Goal: Task Accomplishment & Management: Manage account settings

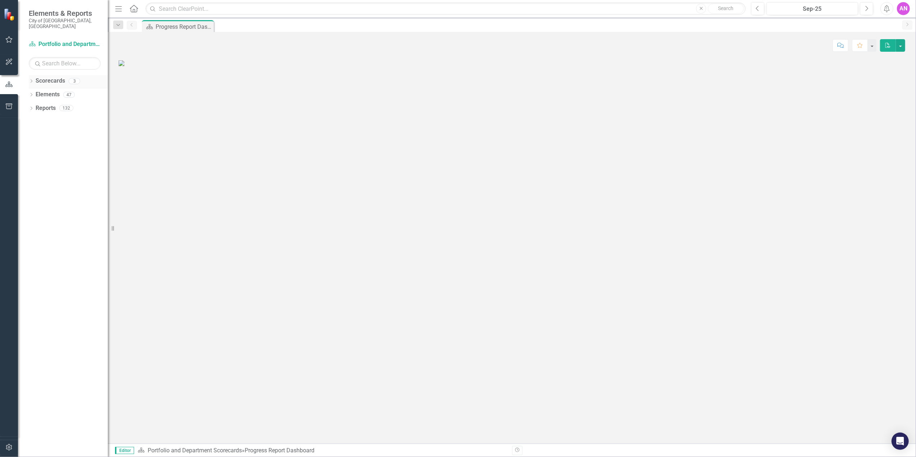
click at [42, 77] on link "Scorecards" at bounding box center [50, 81] width 29 height 8
click at [30, 80] on icon "Dropdown" at bounding box center [31, 82] width 5 height 4
click at [88, 118] on link "Inclusion and Community Outreach" at bounding box center [74, 122] width 68 height 8
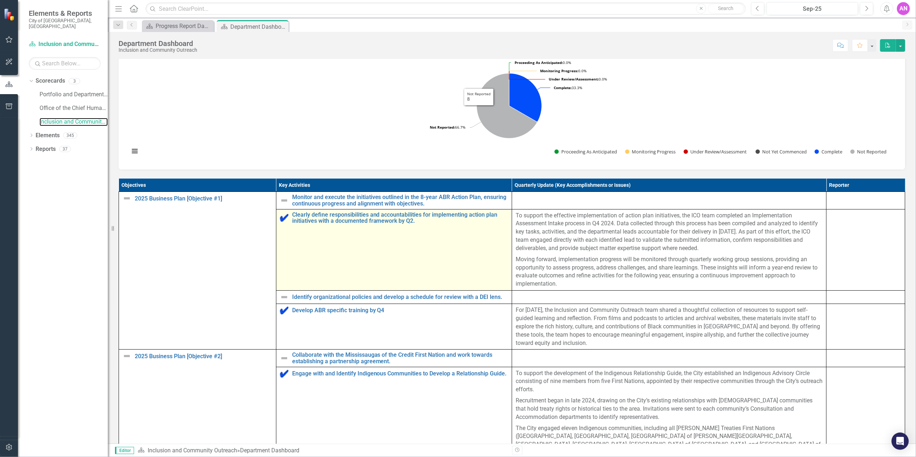
scroll to position [192, 0]
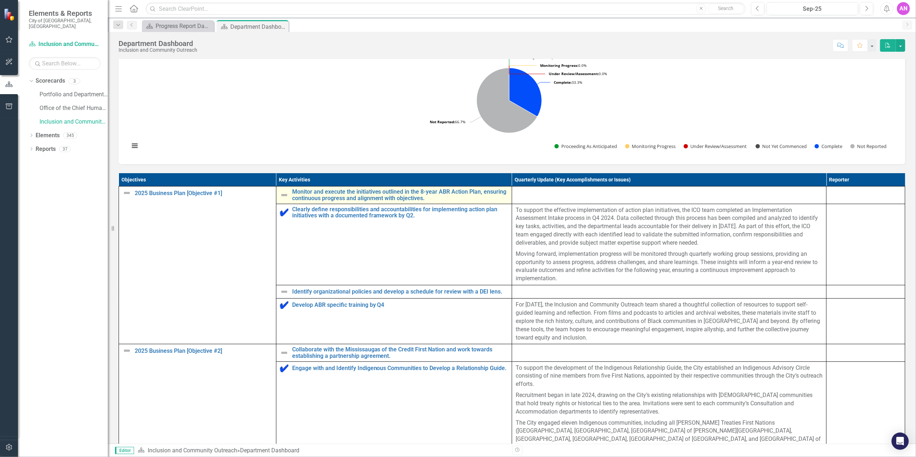
click at [282, 199] on img at bounding box center [284, 195] width 9 height 9
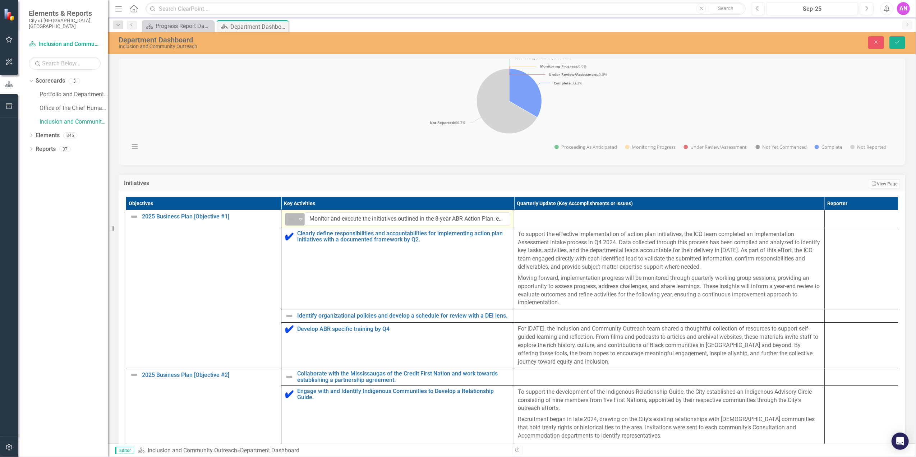
click at [299, 221] on icon at bounding box center [301, 219] width 4 height 2
click at [301, 255] on div "Proceeding as Anticipated" at bounding box center [322, 256] width 60 height 9
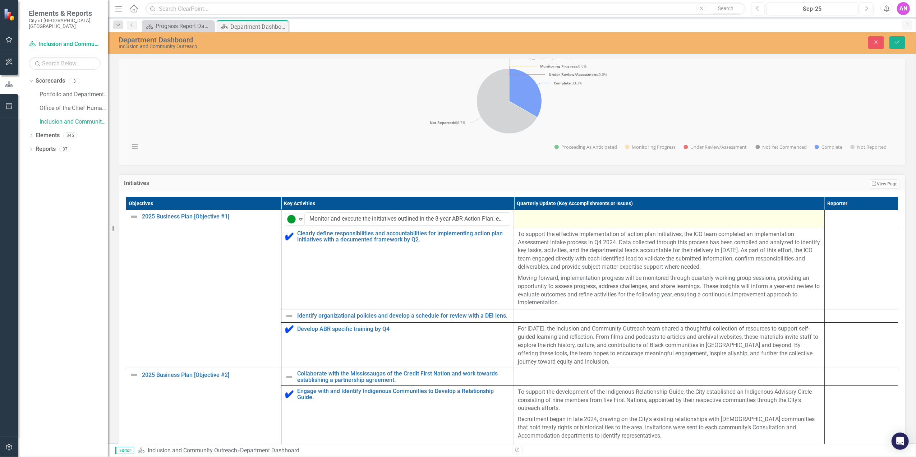
click at [541, 221] on div at bounding box center [669, 216] width 303 height 9
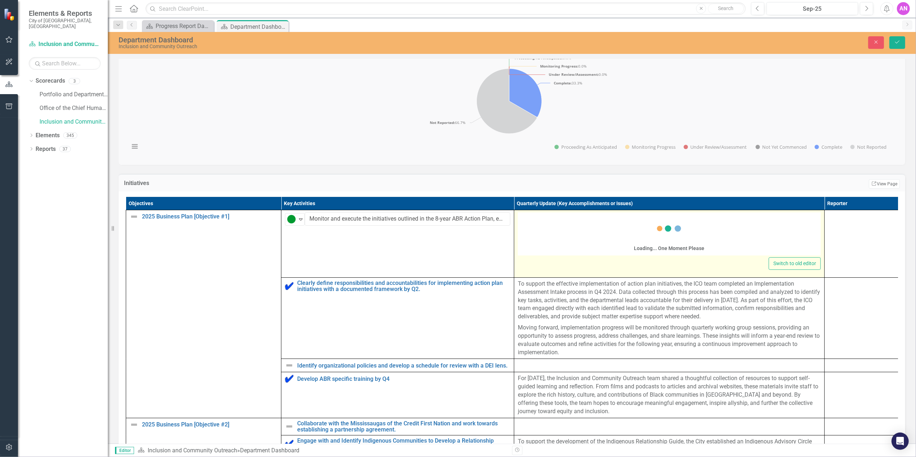
click at [542, 238] on div "Loading... One Moment Please" at bounding box center [669, 233] width 303 height 43
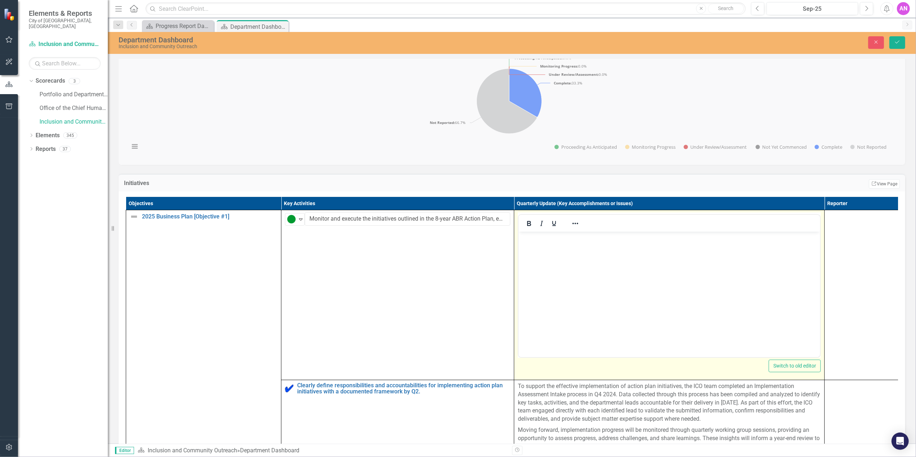
click at [537, 228] on icon "Italic" at bounding box center [541, 223] width 9 height 9
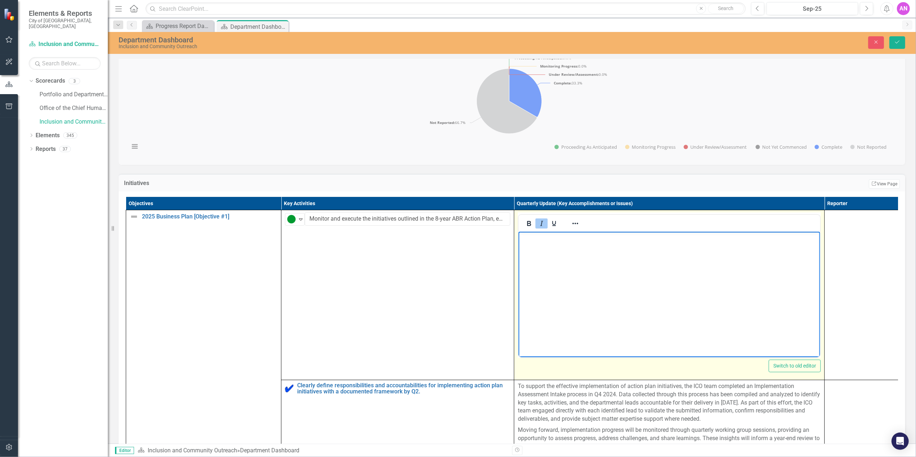
click at [537, 228] on icon "Italic" at bounding box center [541, 223] width 9 height 9
click at [528, 228] on icon "Bold" at bounding box center [529, 223] width 9 height 9
click at [538, 228] on icon "Italic" at bounding box center [541, 223] width 9 height 9
click at [539, 254] on body "﻿" at bounding box center [668, 285] width 301 height 108
click at [524, 229] on button "Bold" at bounding box center [529, 223] width 12 height 10
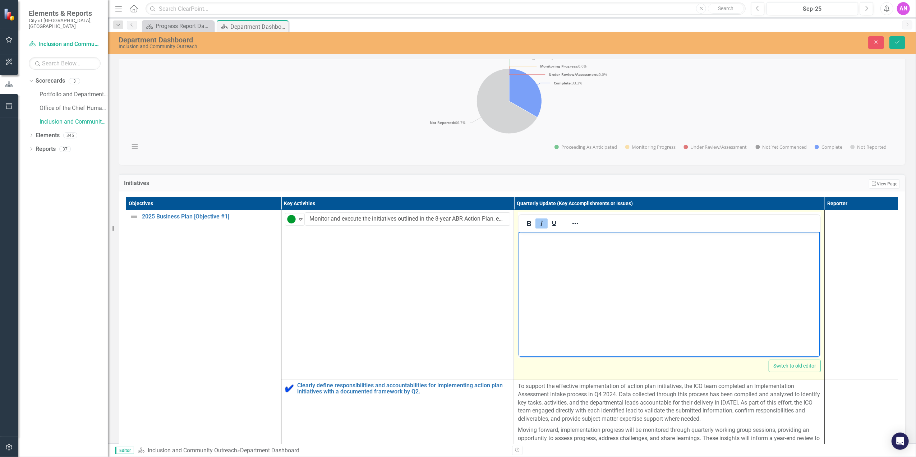
click at [535, 229] on button "Italic" at bounding box center [541, 223] width 12 height 10
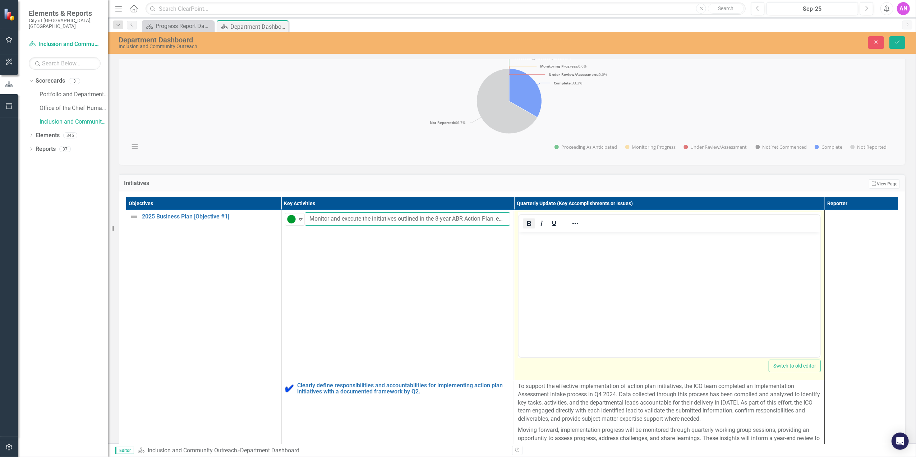
scroll to position [0, 147]
drag, startPoint x: 482, startPoint y: 230, endPoint x: 530, endPoint y: 231, distance: 48.2
click at [530, 231] on tr "2025 Business Plan [Objective #1] Edit Edit Objective Link Open Element Proceed…" at bounding box center [514, 295] width 776 height 170
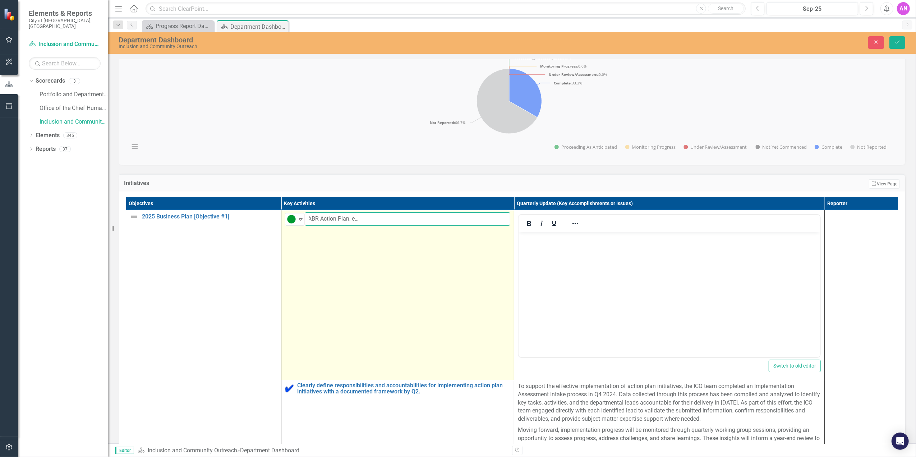
click at [391, 226] on input "Monitor and execute the initiatives outlined in the 8-year ABR Action Plan, ens…" at bounding box center [408, 218] width 206 height 13
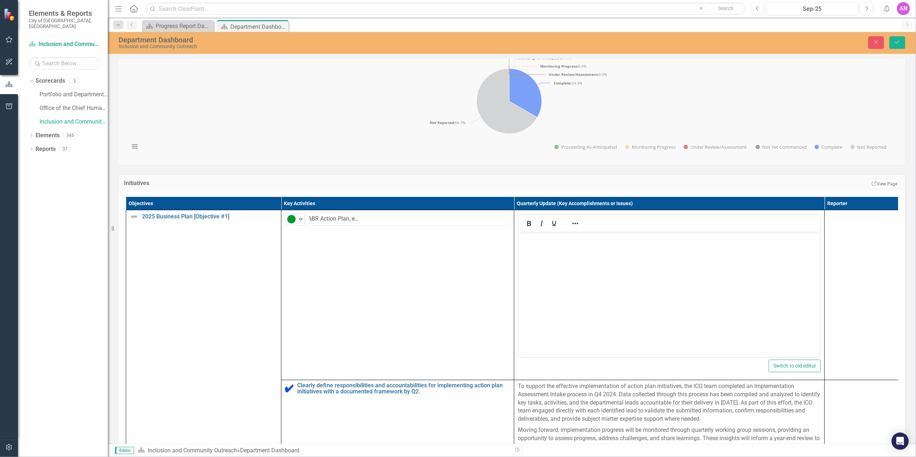
scroll to position [0, 0]
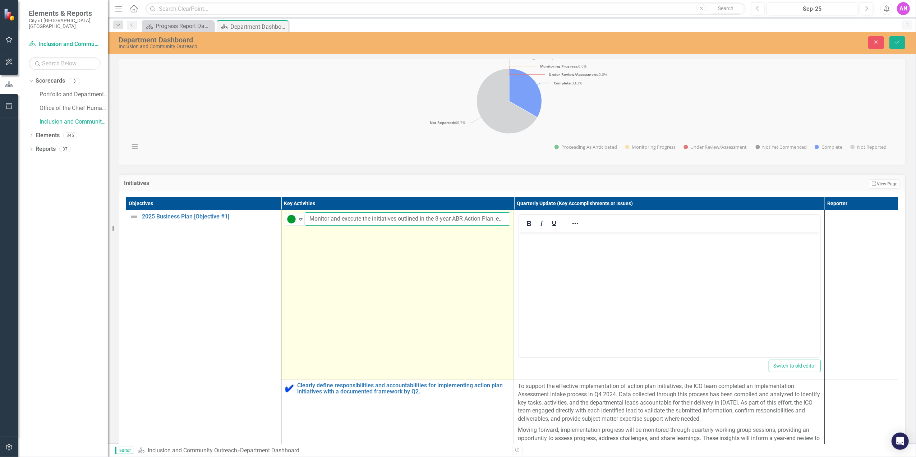
click at [429, 226] on input "Monitor and execute the initiatives outlined in the 8-year ABR Action Plan, ens…" at bounding box center [408, 218] width 206 height 13
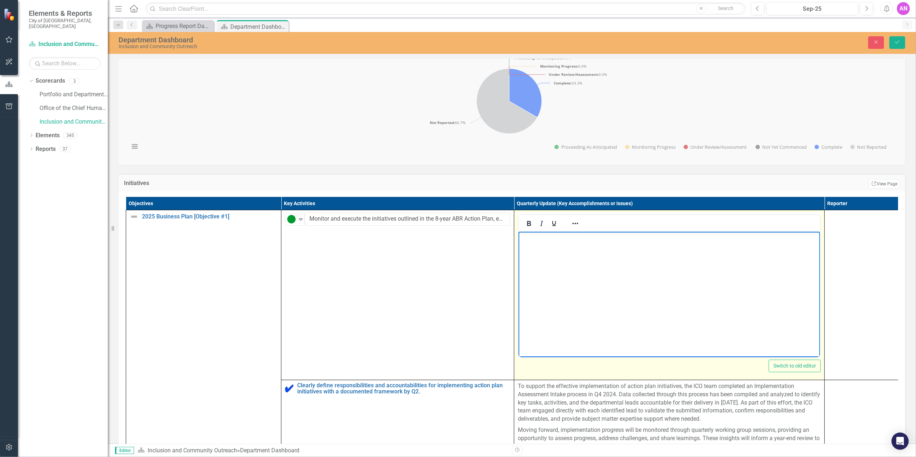
click at [563, 293] on body "﻿" at bounding box center [668, 285] width 301 height 108
